Goal: Transaction & Acquisition: Purchase product/service

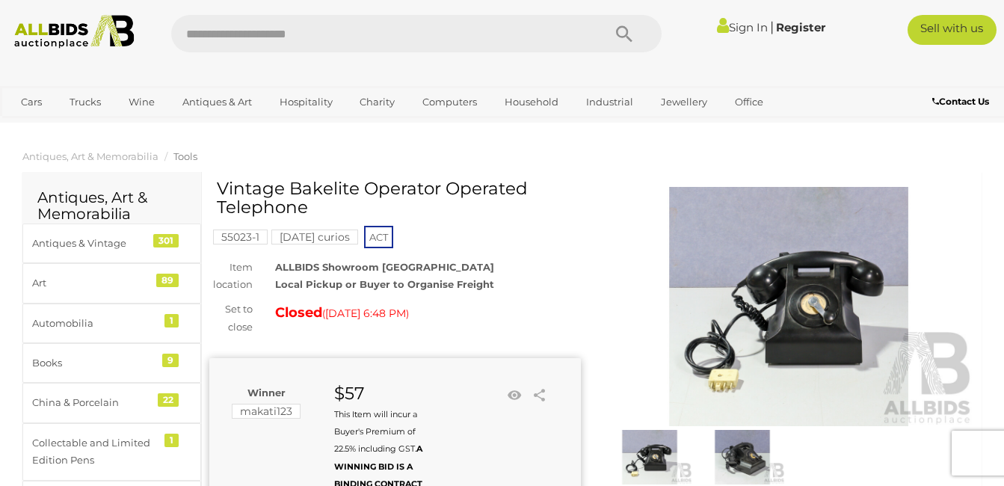
click at [452, 471] on div "Winner makati123 $57 This Item will incur a Buyer's Premium of 22.5% including …" at bounding box center [380, 438] width 342 height 108
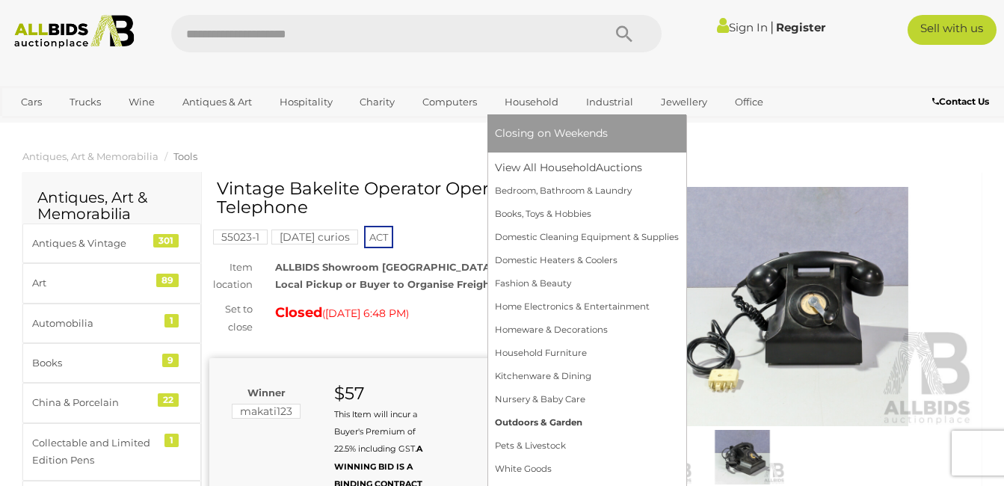
click at [516, 419] on link "Outdoors & Garden" at bounding box center [587, 422] width 184 height 23
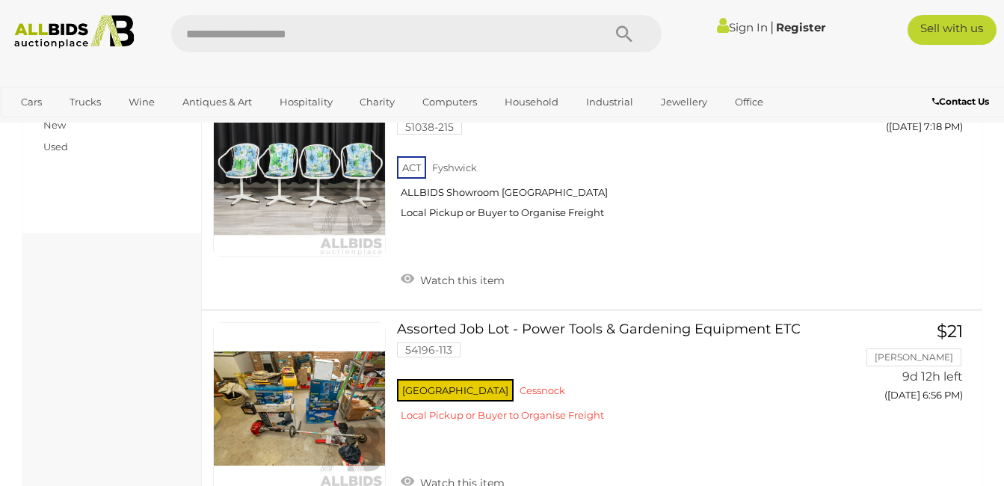
scroll to position [702, 0]
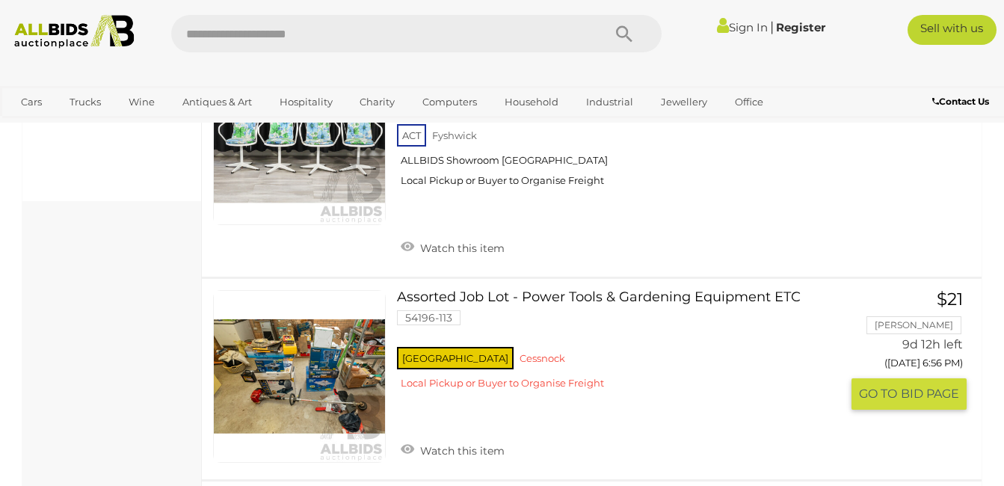
click at [683, 290] on link "Assorted Job Lot - Power Tools & Gardening Equipment ETC 54196-113 NSW Cessnock" at bounding box center [624, 345] width 432 height 111
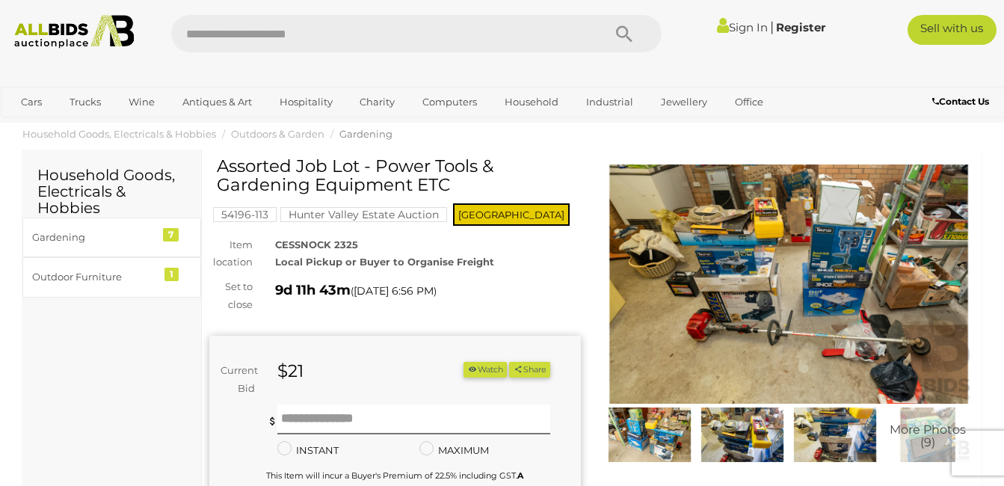
scroll to position [34, 0]
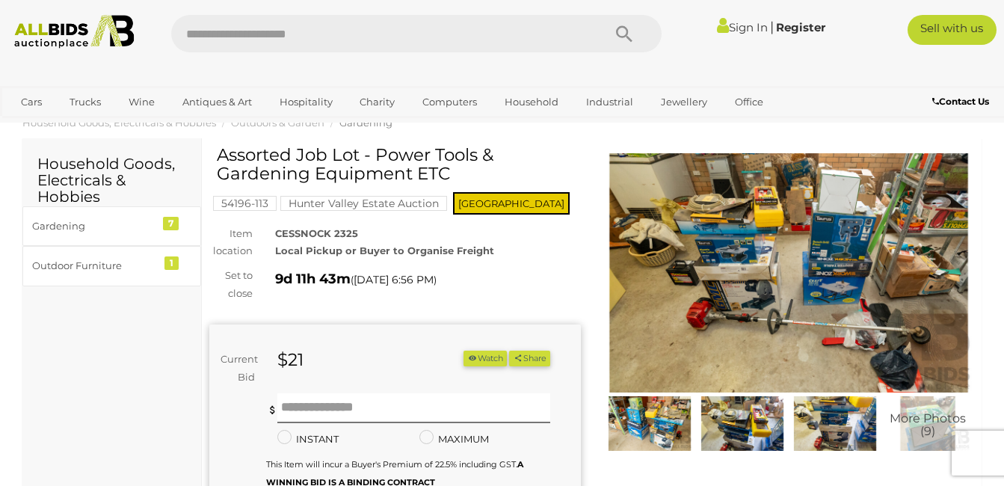
click at [661, 417] on img at bounding box center [649, 423] width 85 height 55
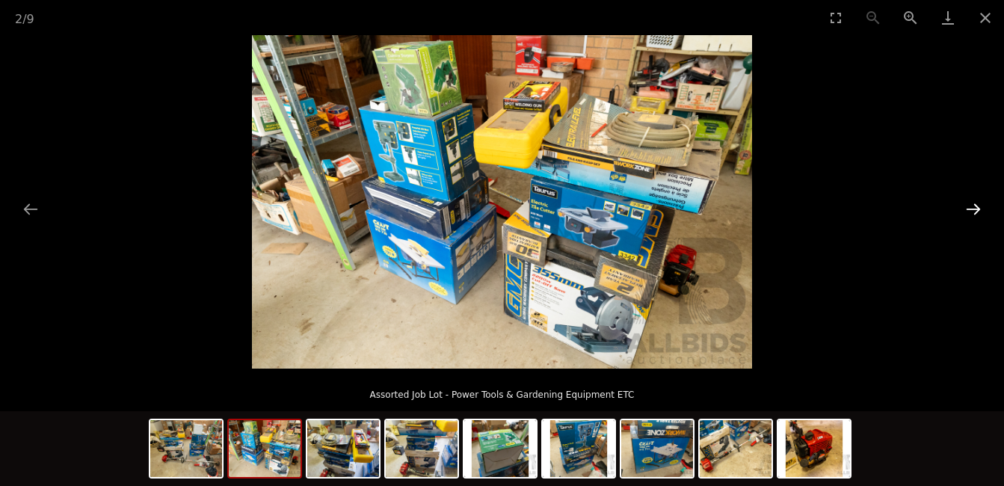
click at [974, 212] on button "Next slide" at bounding box center [973, 208] width 31 height 29
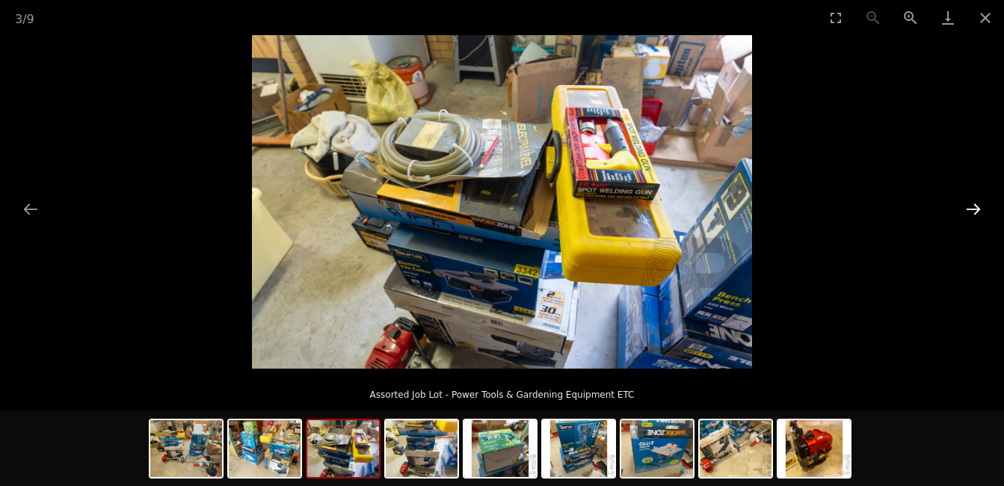
click at [974, 212] on button "Next slide" at bounding box center [973, 208] width 31 height 29
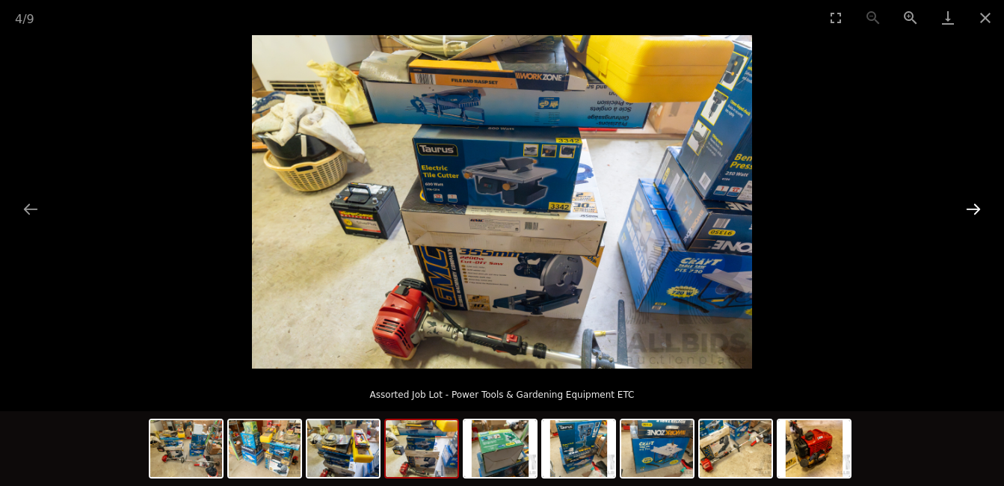
click at [974, 211] on button "Next slide" at bounding box center [973, 208] width 31 height 29
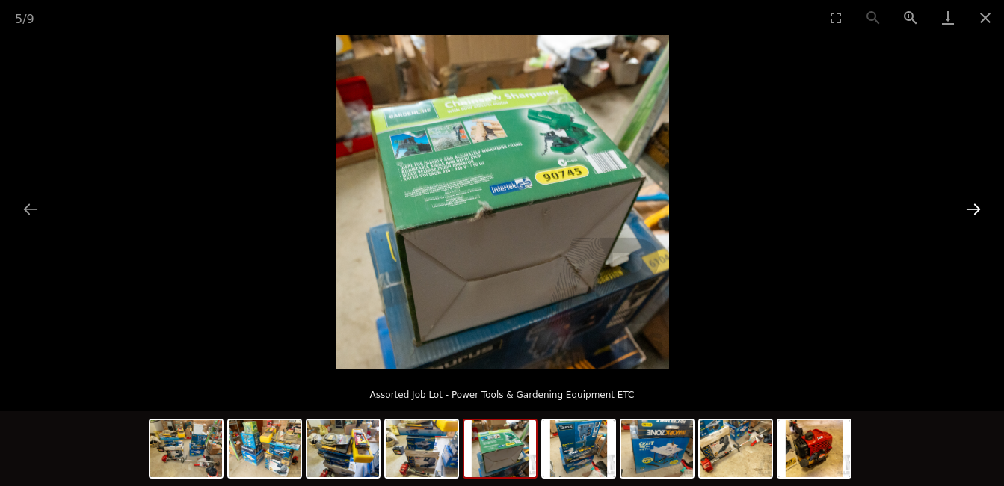
click at [974, 211] on button "Next slide" at bounding box center [973, 208] width 31 height 29
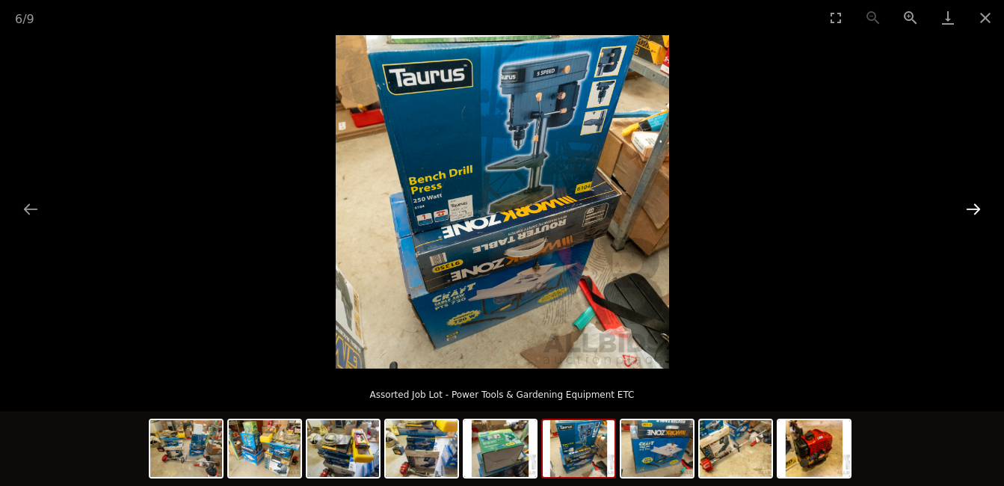
click at [974, 211] on button "Next slide" at bounding box center [973, 208] width 31 height 29
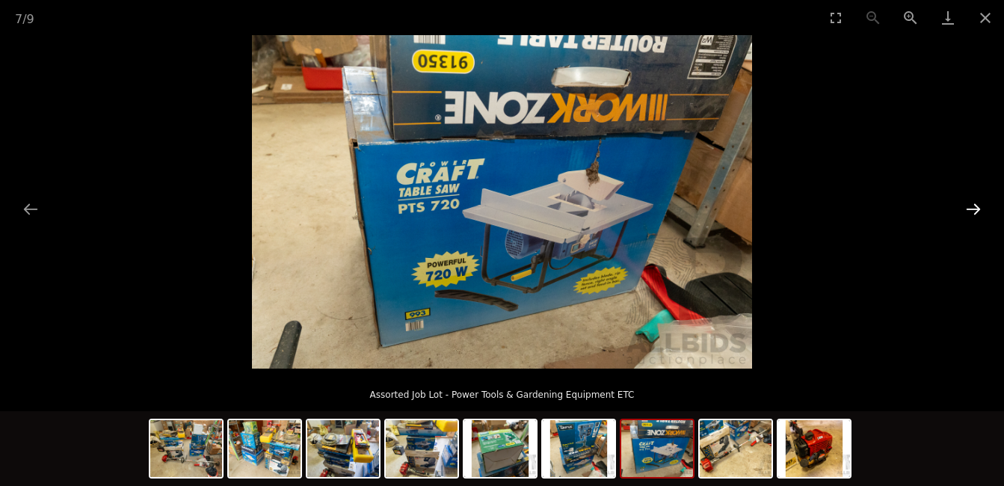
click at [974, 211] on button "Next slide" at bounding box center [973, 208] width 31 height 29
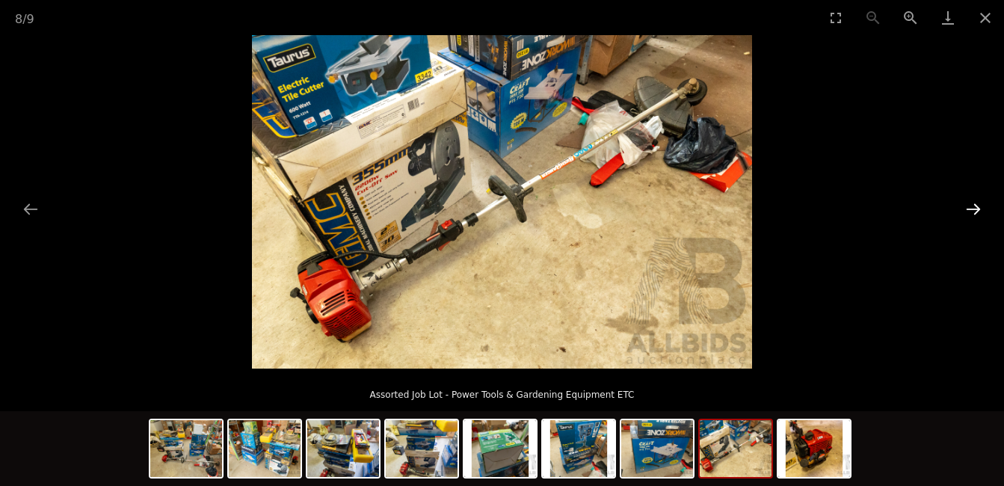
click at [974, 211] on button "Next slide" at bounding box center [973, 208] width 31 height 29
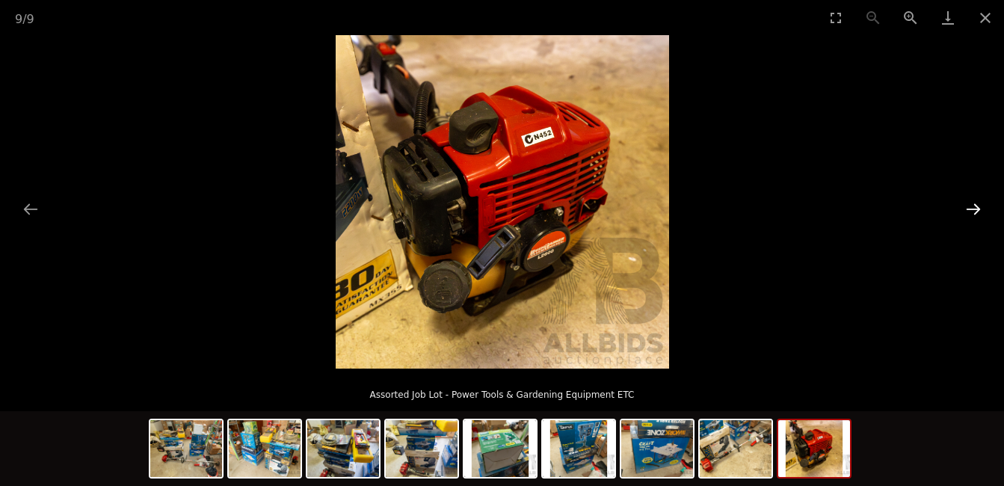
click at [974, 211] on button "Next slide" at bounding box center [973, 208] width 31 height 29
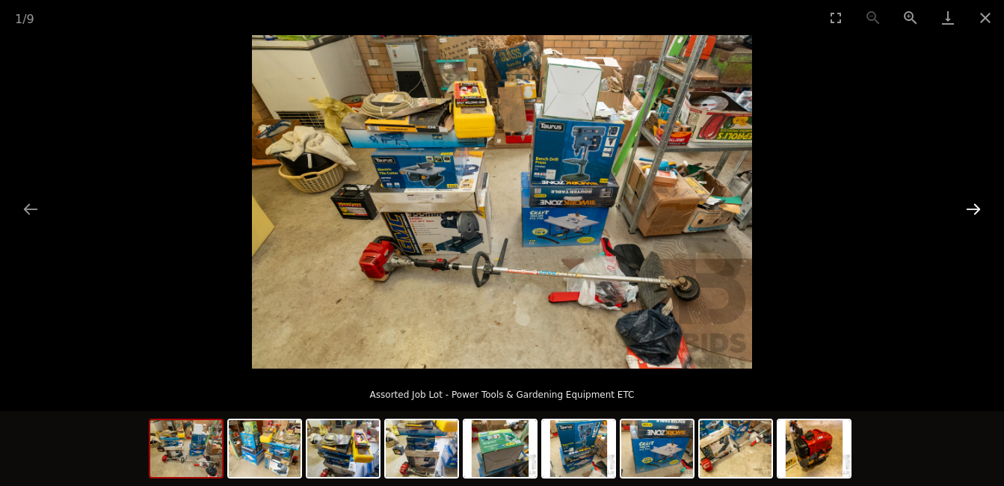
click at [974, 211] on button "Next slide" at bounding box center [973, 208] width 31 height 29
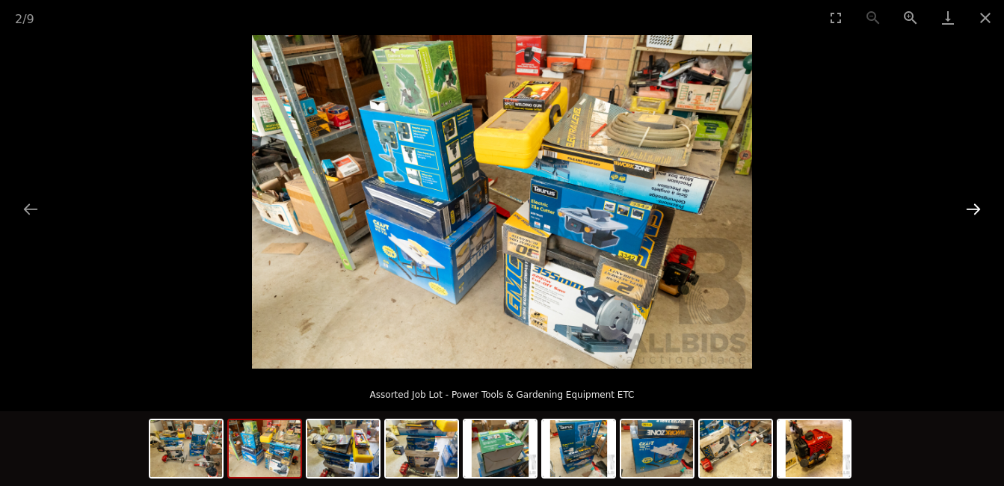
click at [974, 211] on button "Next slide" at bounding box center [973, 208] width 31 height 29
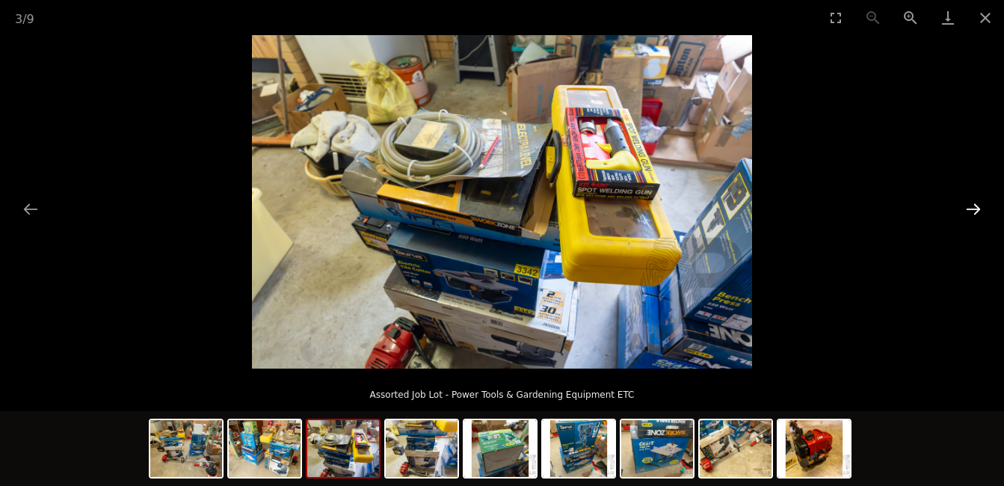
click at [974, 211] on button "Next slide" at bounding box center [973, 208] width 31 height 29
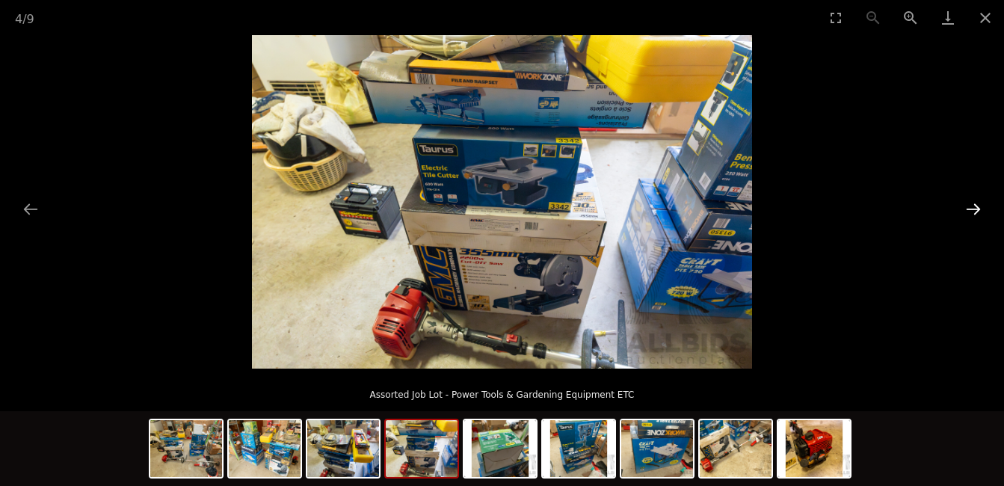
click at [974, 211] on button "Next slide" at bounding box center [973, 208] width 31 height 29
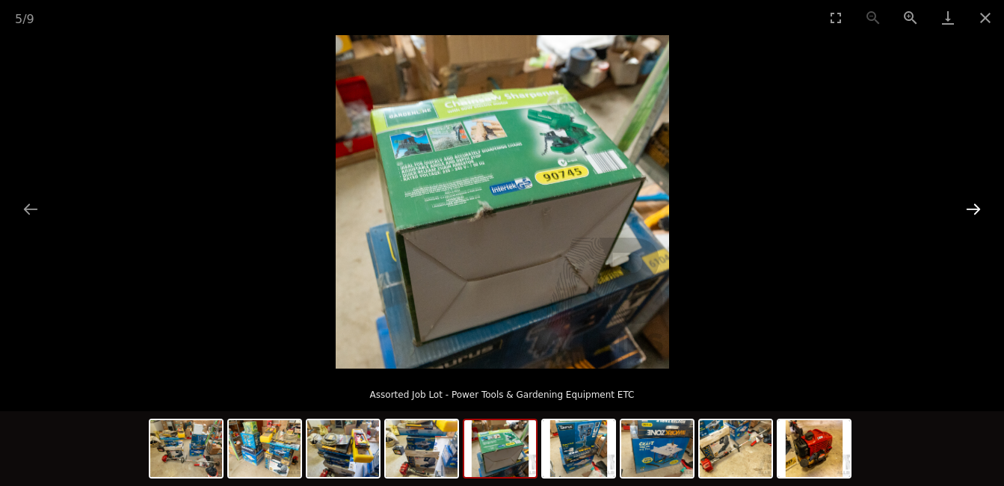
click at [974, 211] on button "Next slide" at bounding box center [973, 208] width 31 height 29
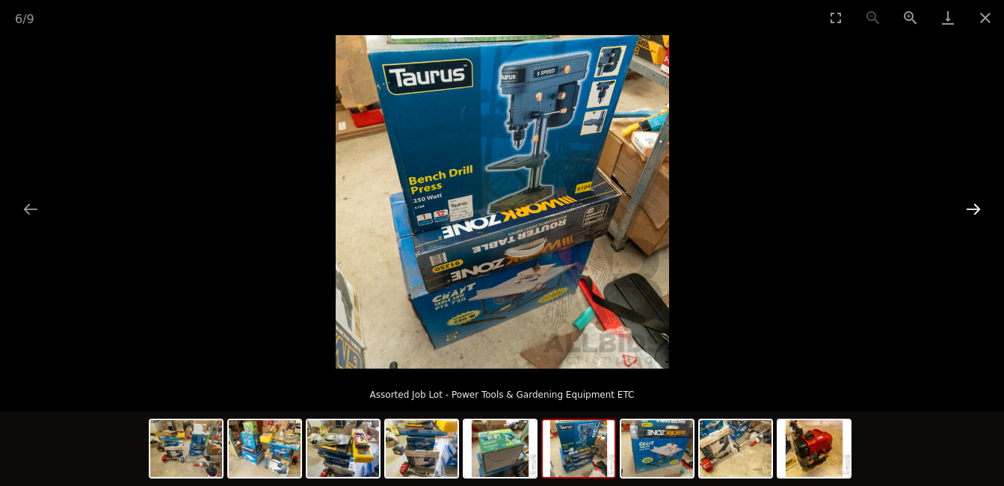
click at [974, 211] on button "Next slide" at bounding box center [973, 208] width 31 height 29
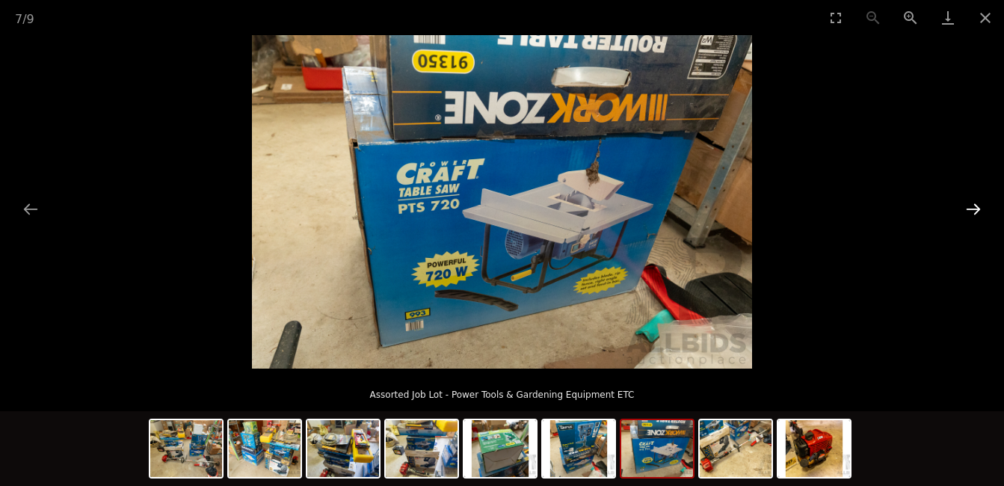
click at [974, 211] on button "Next slide" at bounding box center [973, 208] width 31 height 29
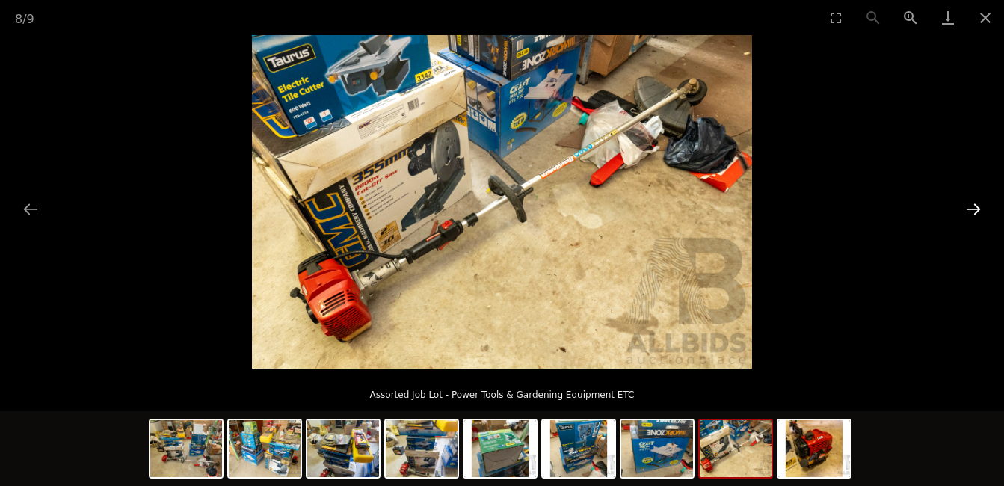
click at [974, 211] on button "Next slide" at bounding box center [973, 208] width 31 height 29
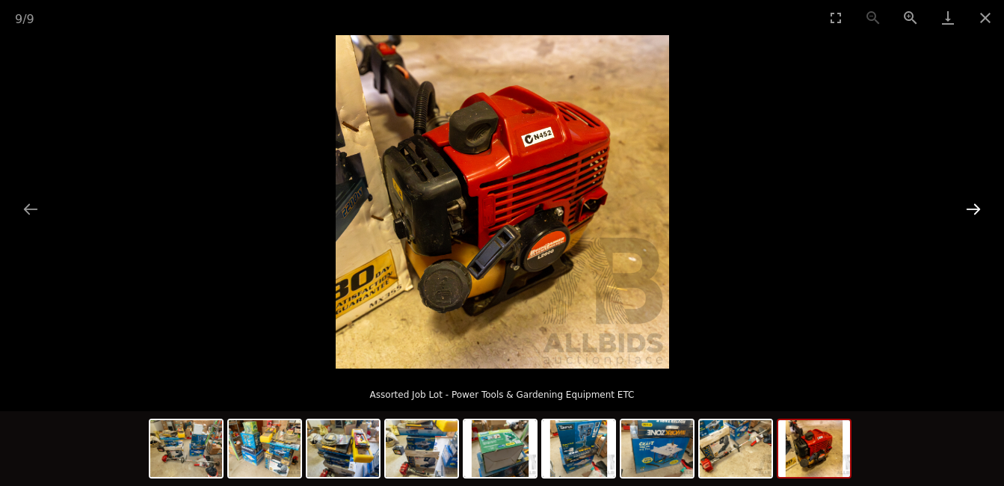
click at [974, 211] on button "Next slide" at bounding box center [973, 208] width 31 height 29
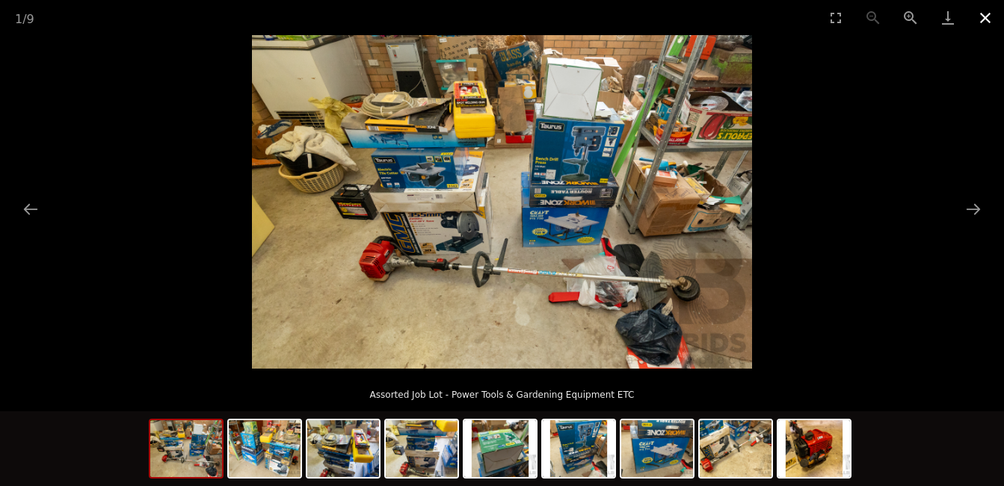
click at [983, 13] on button "Close gallery" at bounding box center [985, 17] width 37 height 35
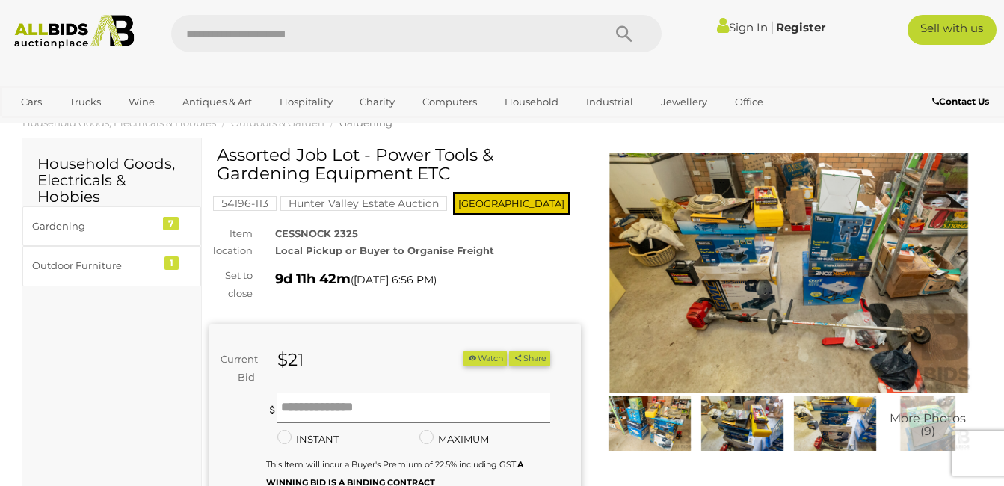
click at [983, 13] on div "Sign In |" at bounding box center [502, 28] width 1004 height 56
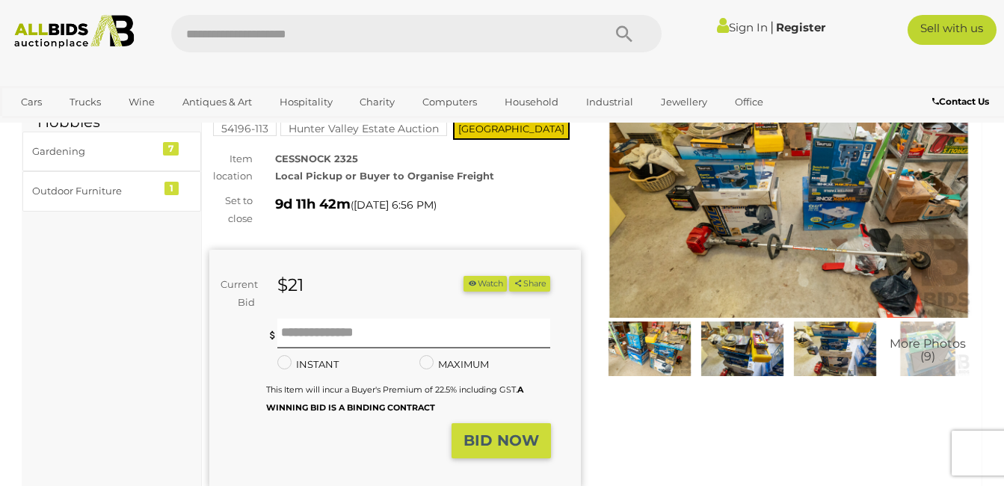
scroll to position [105, 0]
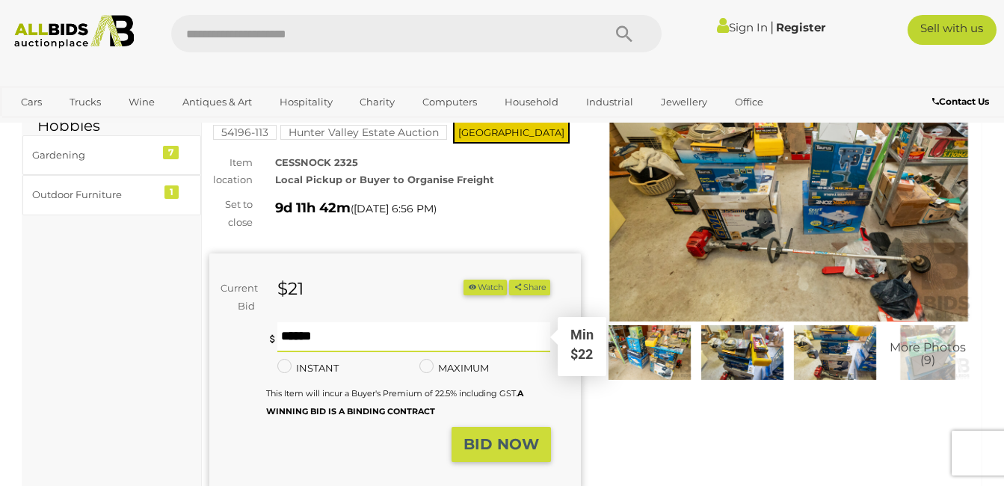
click at [389, 334] on input "text" at bounding box center [413, 337] width 273 height 30
type input "*"
type input "**"
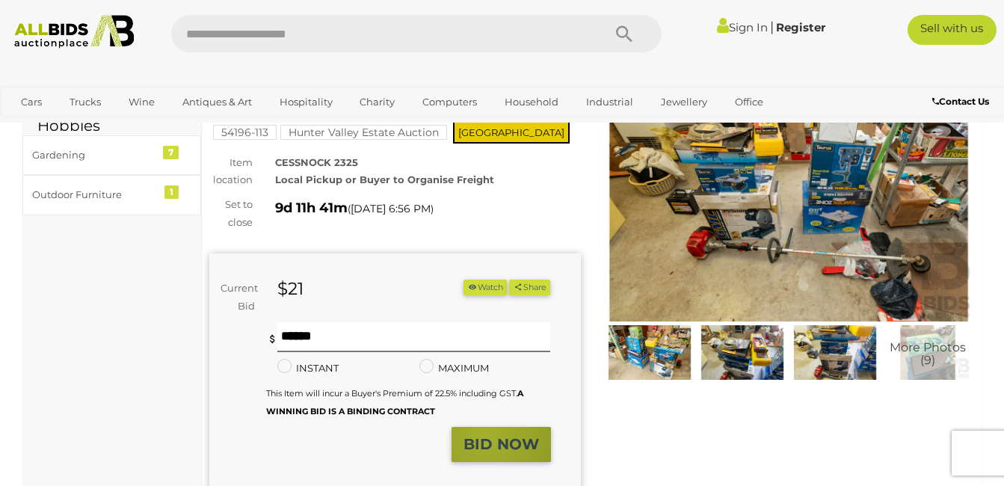
click at [485, 434] on button "BID NOW" at bounding box center [501, 444] width 99 height 35
